Goal: Task Accomplishment & Management: Manage account settings

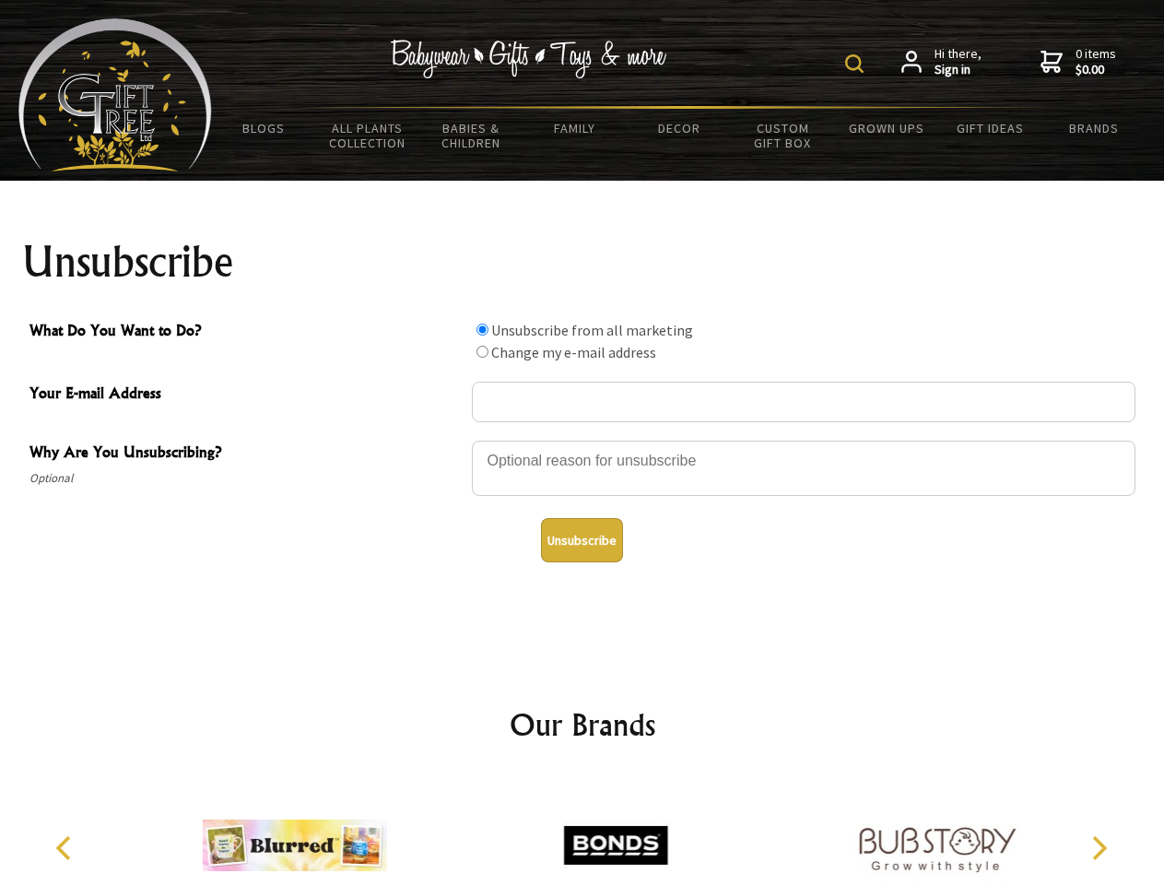
click at [857, 64] on img at bounding box center [854, 63] width 18 height 18
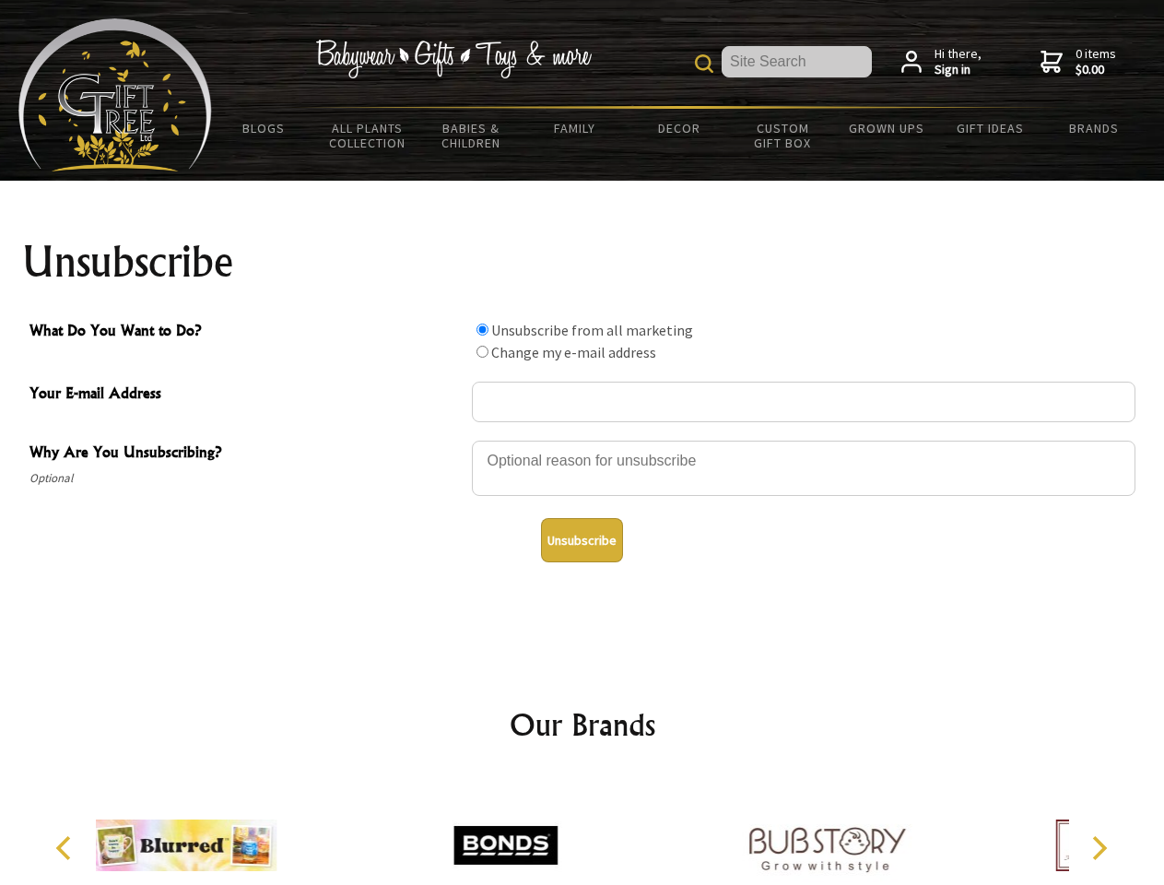
click at [582, 439] on div at bounding box center [803, 471] width 663 height 64
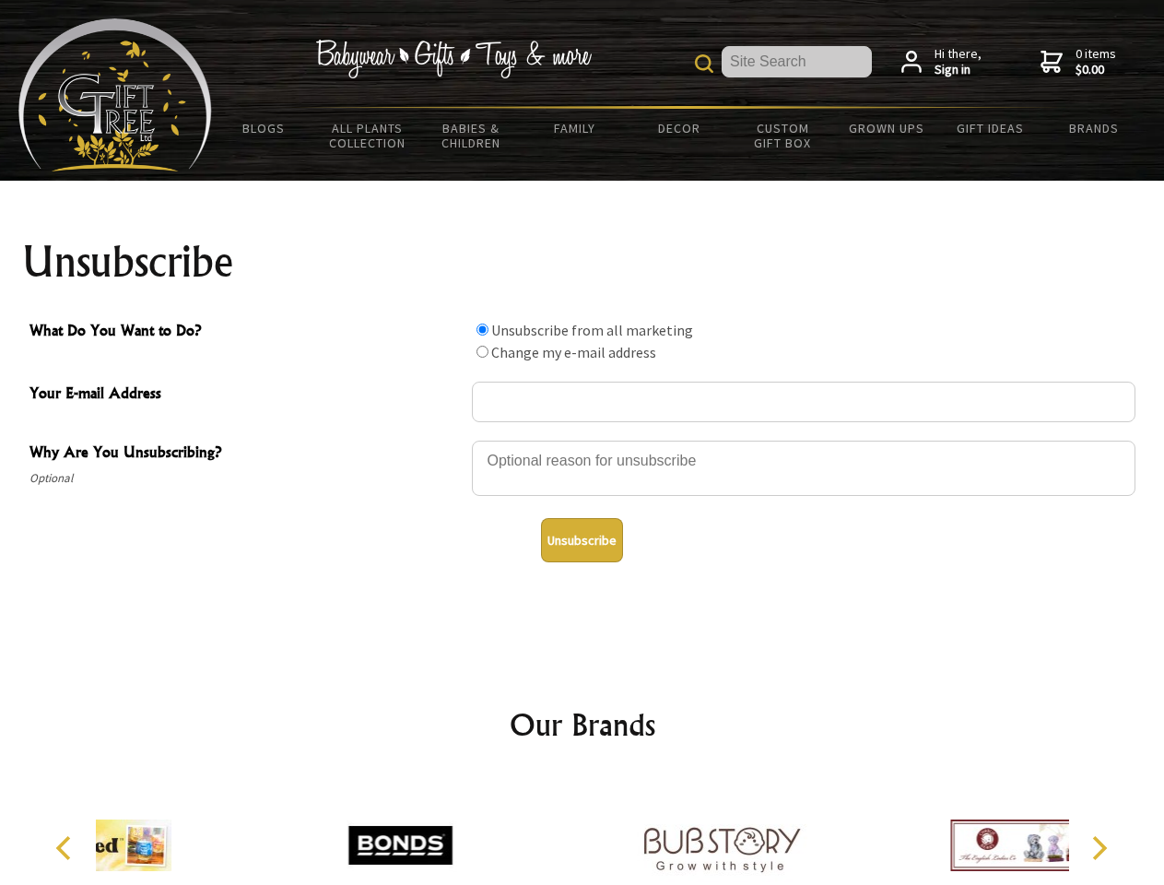
click at [482, 329] on input "What Do You Want to Do?" at bounding box center [482, 329] width 12 height 12
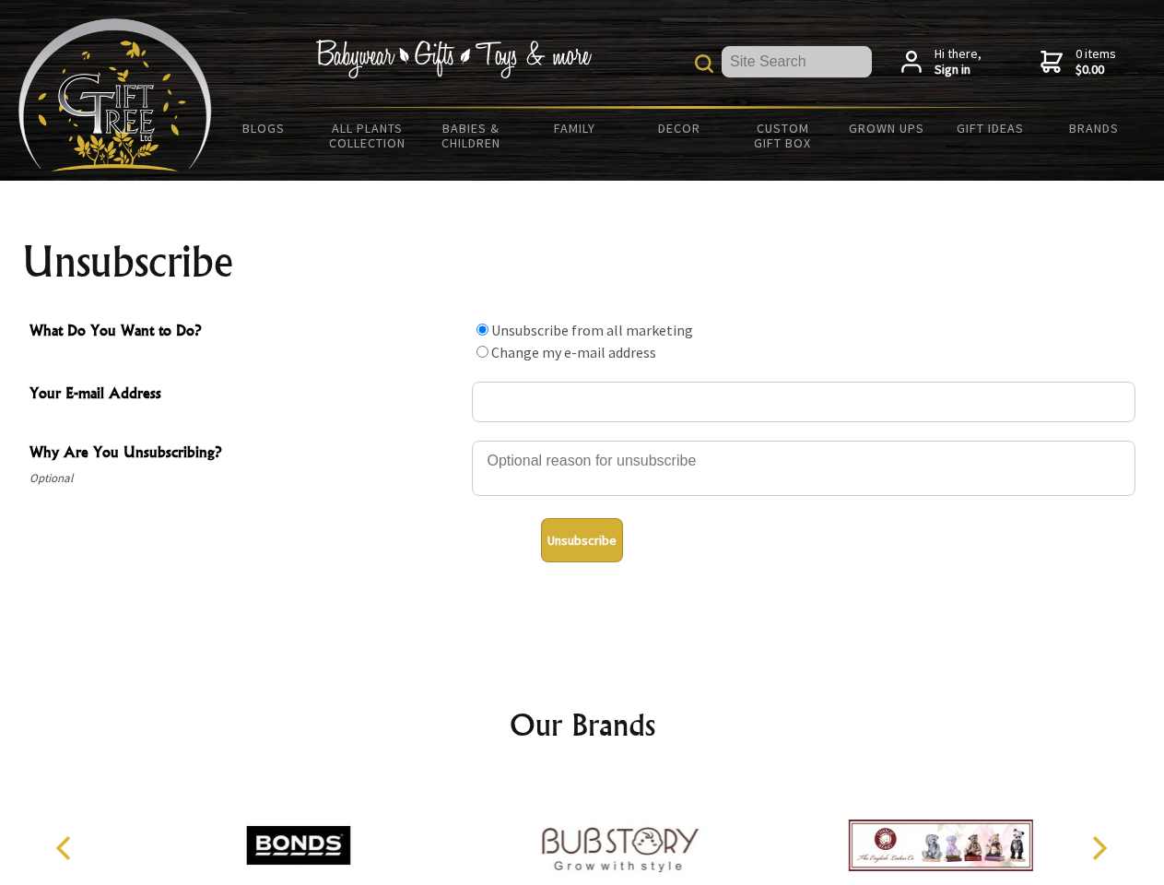
click at [482, 351] on input "What Do You Want to Do?" at bounding box center [482, 352] width 12 height 12
radio input "true"
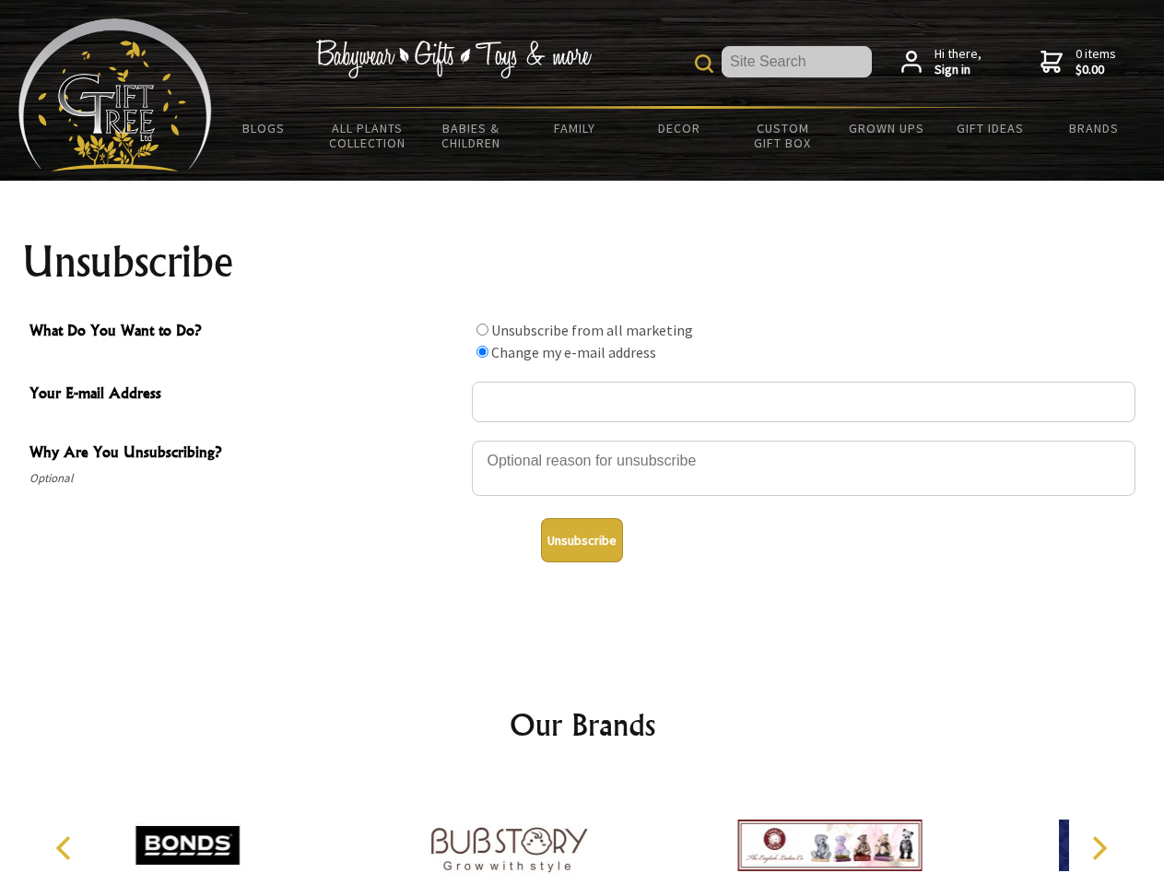
click at [581, 540] on button "Unsubscribe" at bounding box center [582, 540] width 82 height 44
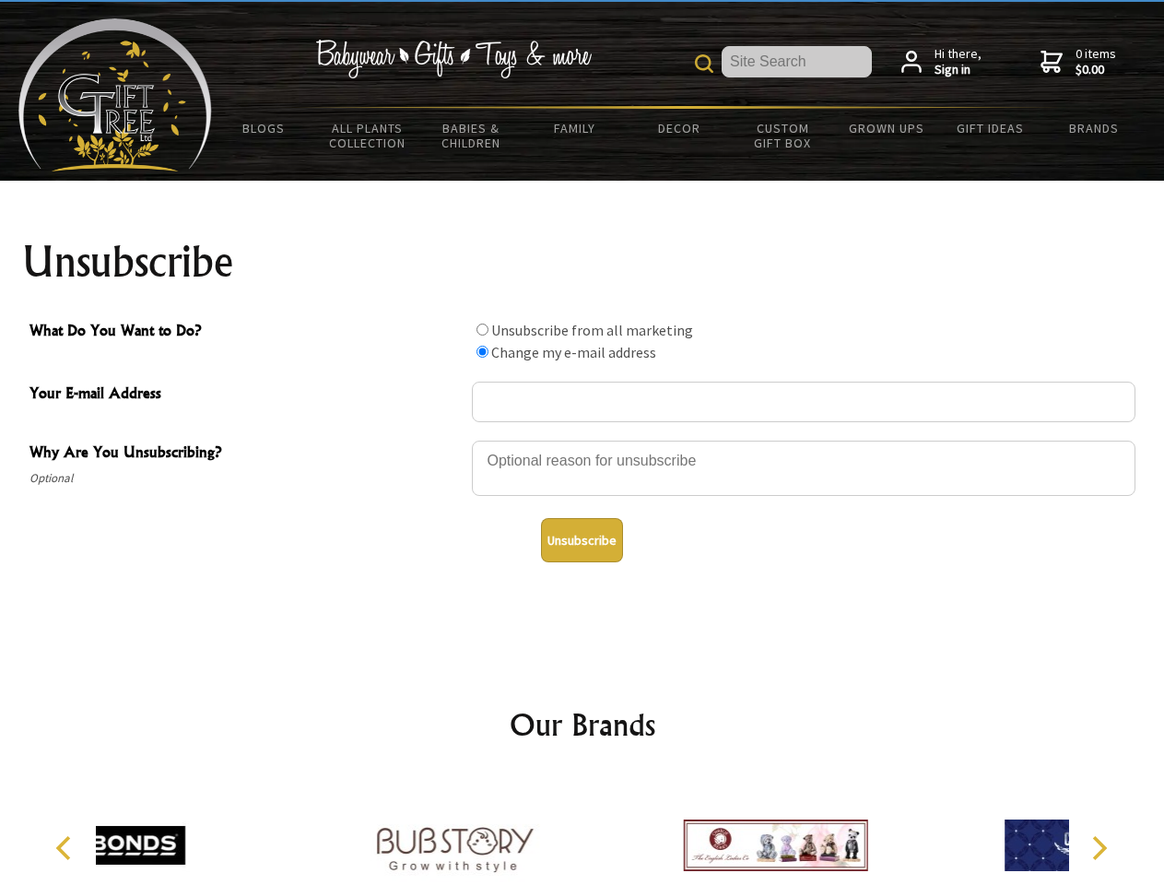
click at [66, 848] on icon "Previous" at bounding box center [65, 848] width 24 height 24
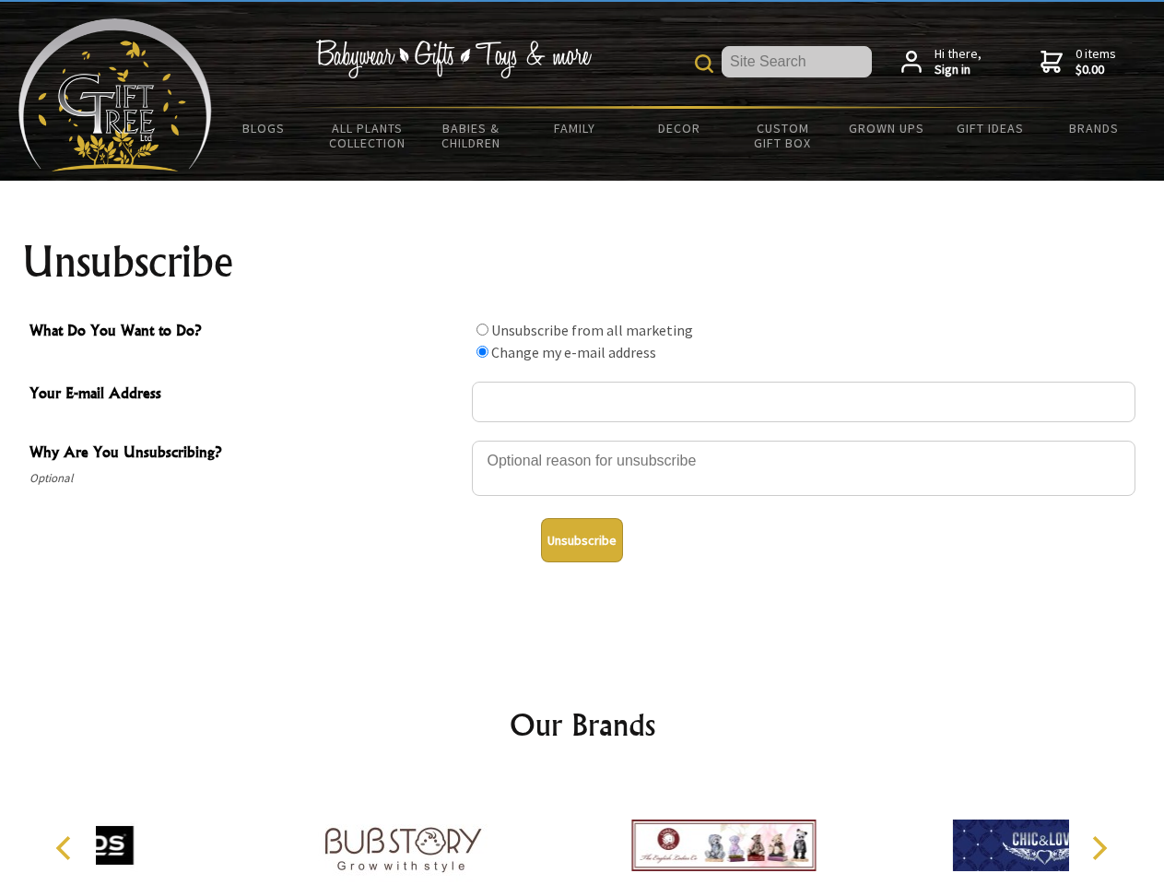
click at [1098, 848] on icon "Next" at bounding box center [1097, 848] width 24 height 24
